Goal: Information Seeking & Learning: Learn about a topic

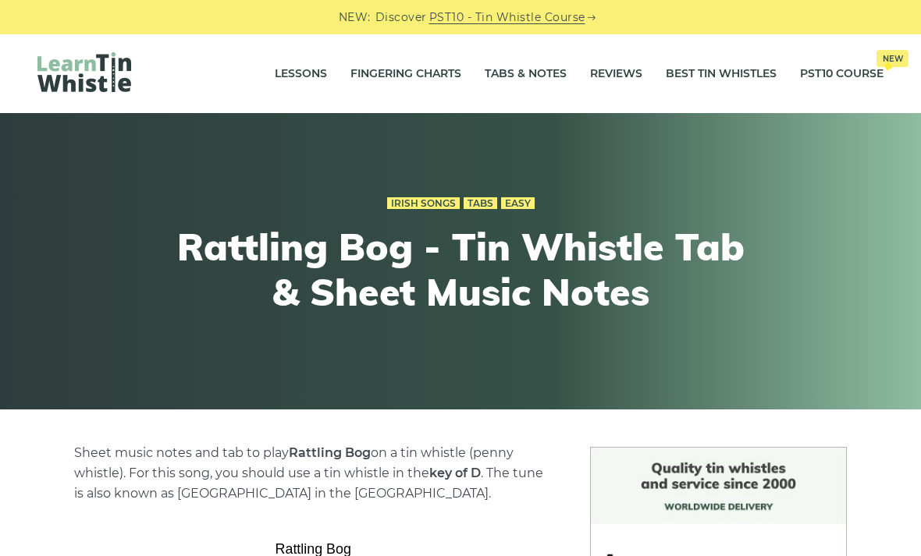
click at [304, 78] on link "Lessons" at bounding box center [301, 74] width 52 height 39
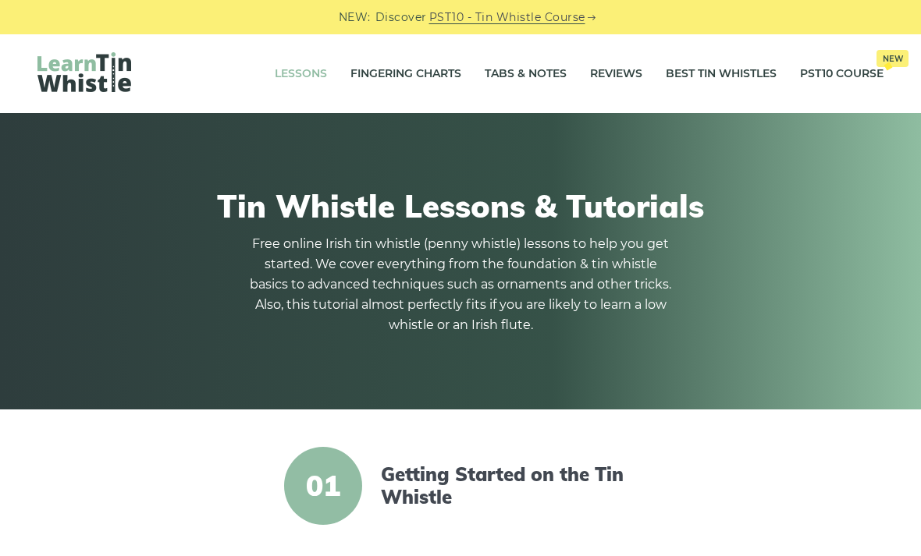
click at [403, 76] on link "Fingering Charts" at bounding box center [405, 74] width 111 height 39
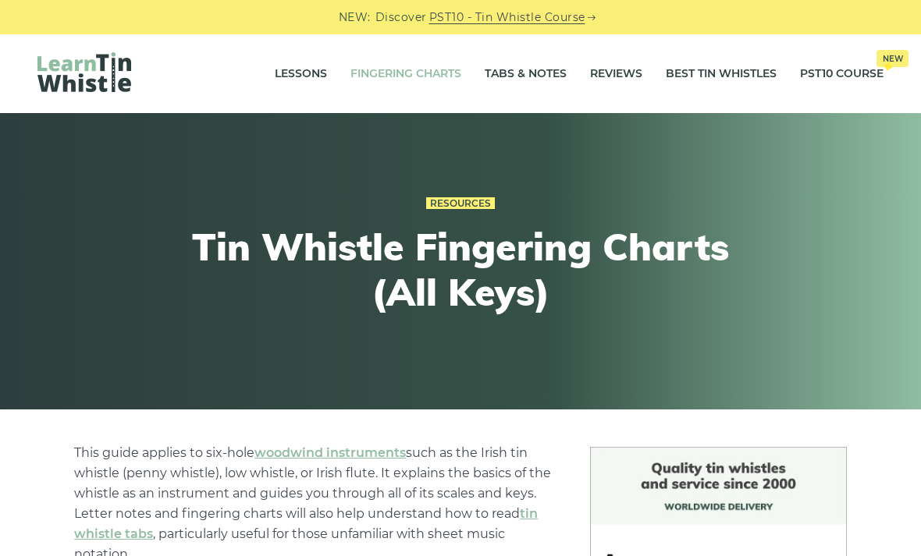
click at [534, 82] on link "Tabs & Notes" at bounding box center [526, 74] width 82 height 39
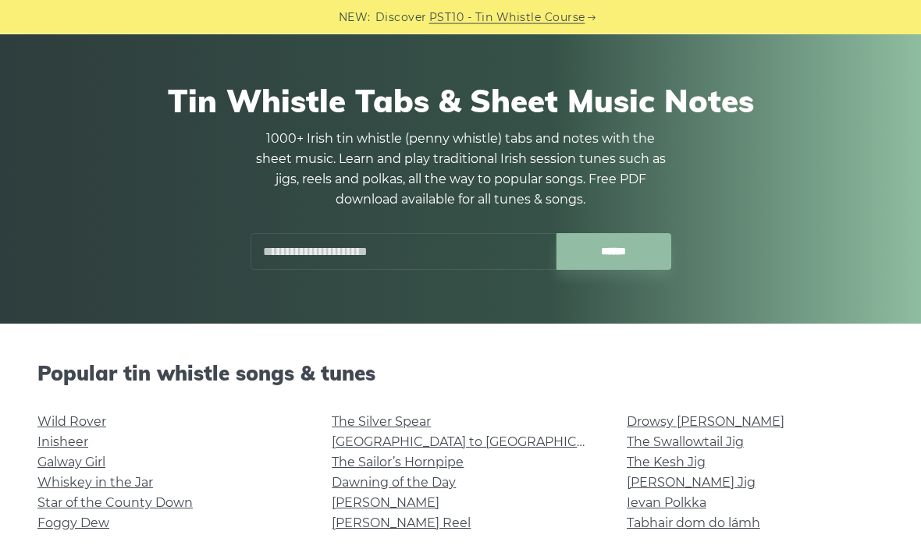
scroll to position [84, 0]
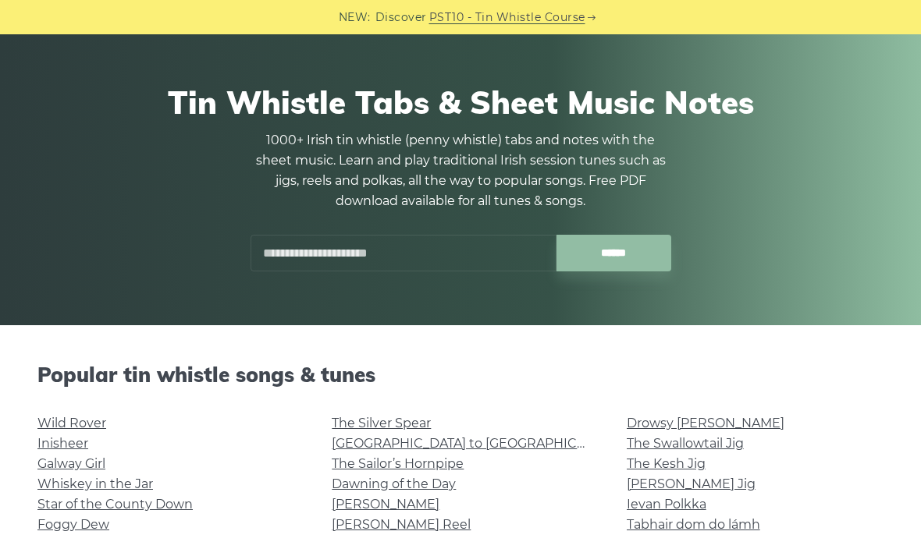
click at [298, 239] on input "text" at bounding box center [403, 253] width 306 height 37
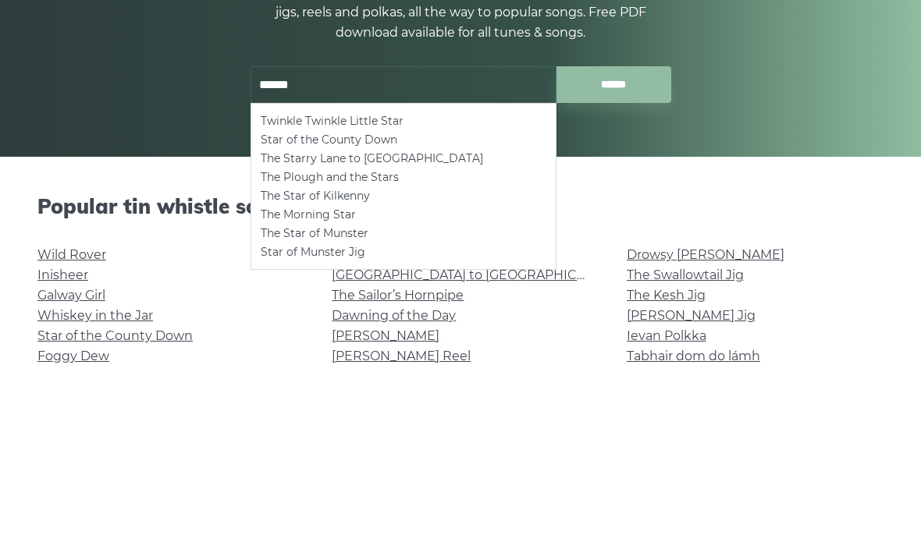
click at [372, 355] on li "The Star of Kilkenny" at bounding box center [404, 364] width 286 height 19
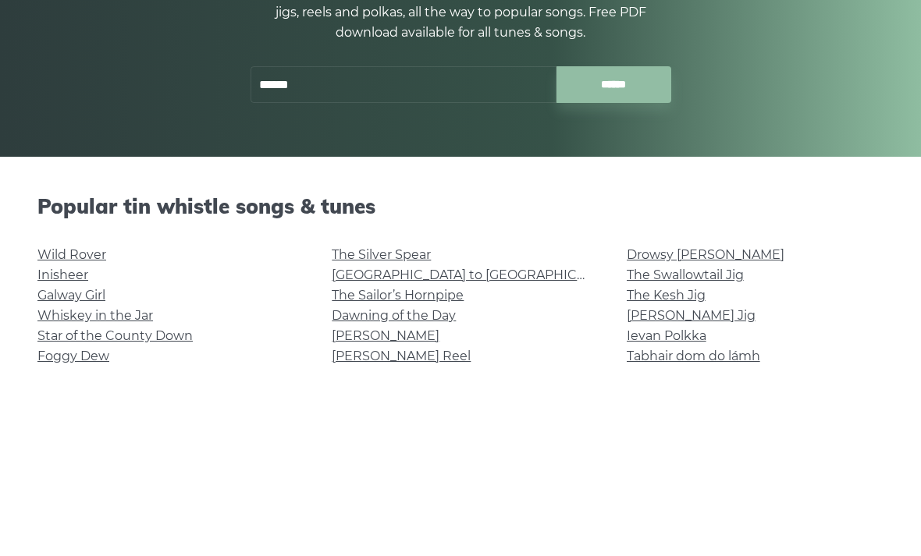
type input "**********"
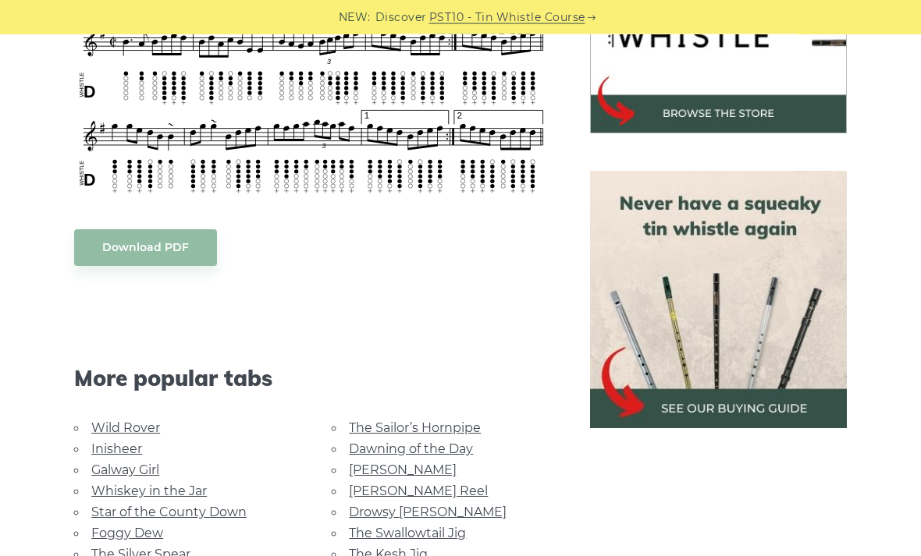
scroll to position [559, 0]
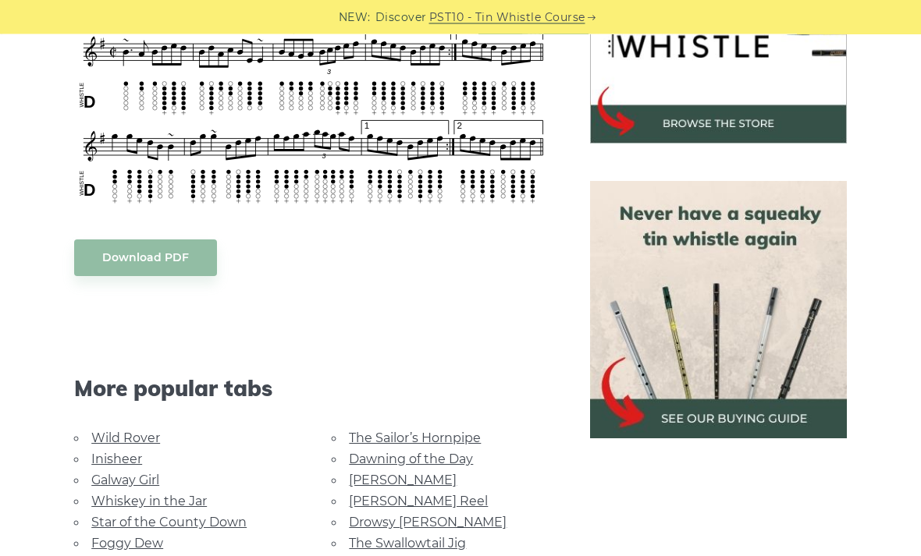
click at [83, 461] on li "Inisheer" at bounding box center [184, 459] width 220 height 21
click at [91, 460] on link "Inisheer" at bounding box center [116, 459] width 51 height 15
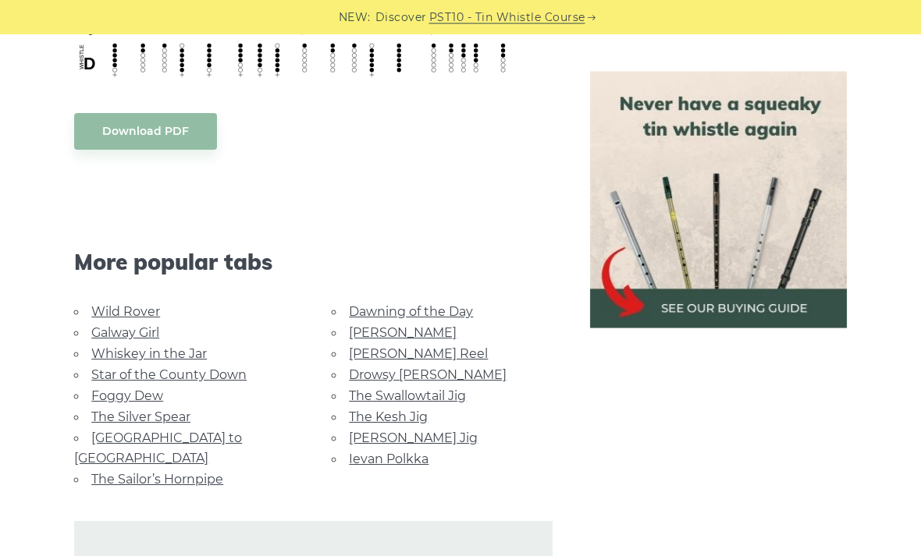
scroll to position [1006, 0]
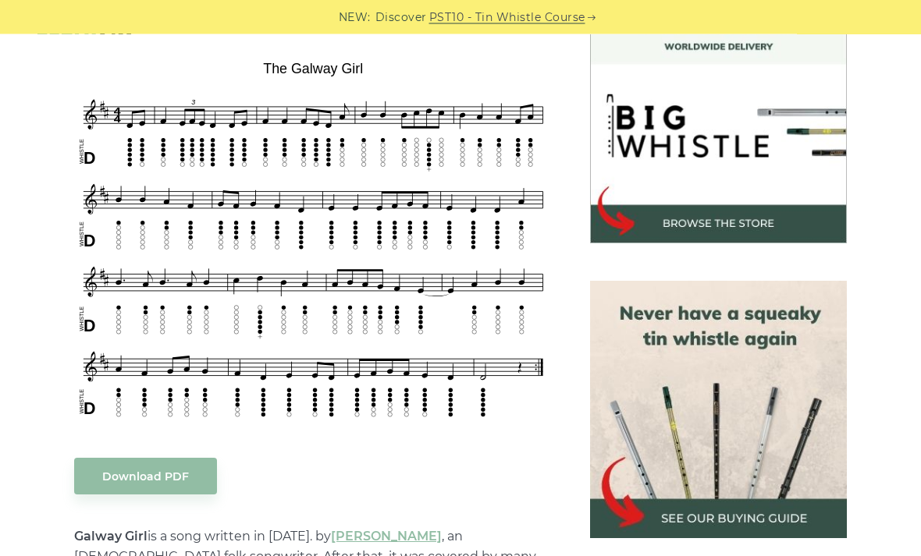
scroll to position [460, 0]
